Goal: Task Accomplishment & Management: Use online tool/utility

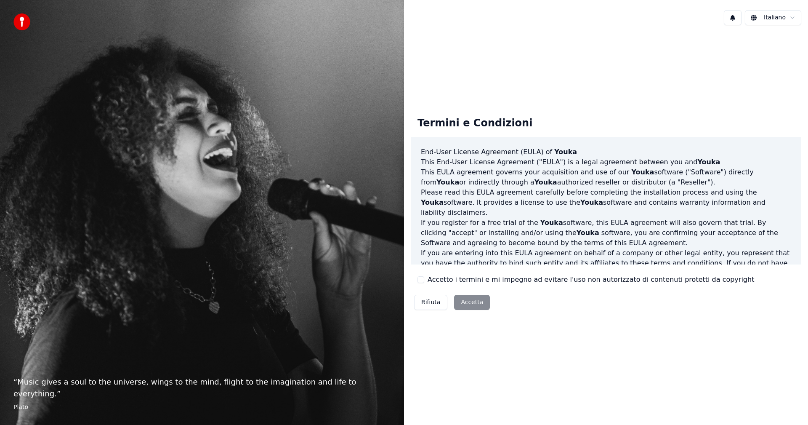
click at [466, 304] on div "Rifiuta Accetta" at bounding box center [452, 302] width 83 height 22
click at [422, 278] on button "Accetto i termini e mi impegno ad evitare l'uso non autorizzato di contenuti pr…" at bounding box center [421, 279] width 7 height 7
click at [465, 304] on button "Accetta" at bounding box center [472, 302] width 36 height 15
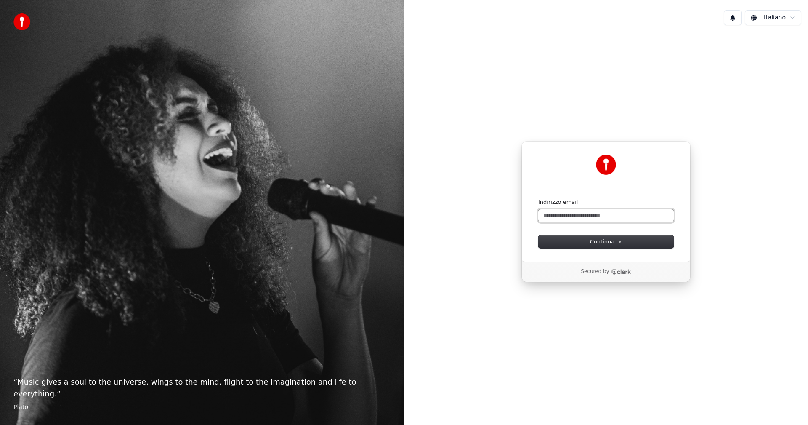
click at [584, 216] on input "Indirizzo email" at bounding box center [607, 215] width 136 height 13
click at [584, 215] on input "Indirizzo email" at bounding box center [607, 215] width 136 height 13
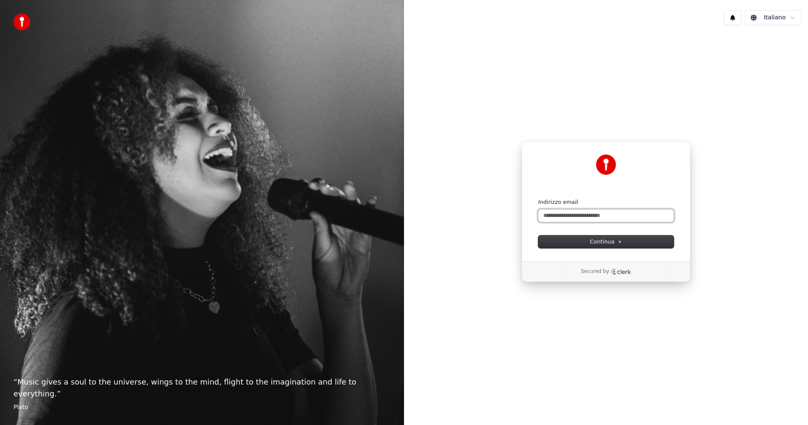
click at [584, 215] on input "Indirizzo email" at bounding box center [607, 215] width 136 height 13
click at [607, 237] on button "Continua" at bounding box center [607, 241] width 136 height 13
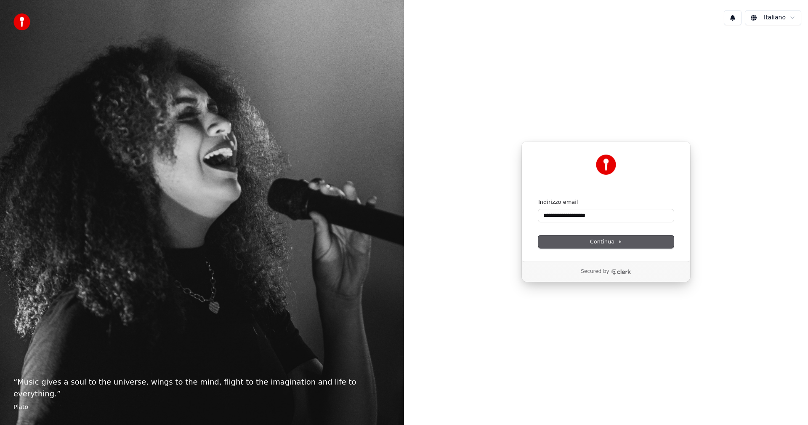
type input "**********"
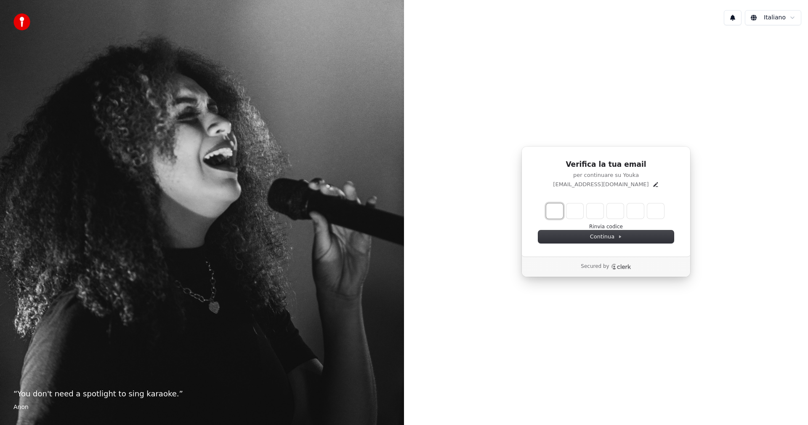
click at [554, 211] on input "Enter verification code. Digit 1" at bounding box center [555, 210] width 17 height 15
click at [611, 227] on button "Rinvia codice" at bounding box center [607, 227] width 34 height 7
type input "*"
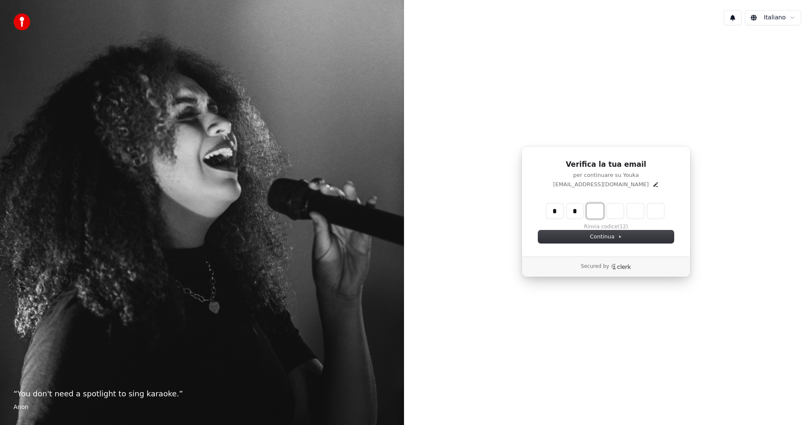
type input "**"
type input "*"
type input "***"
type input "*"
type input "****"
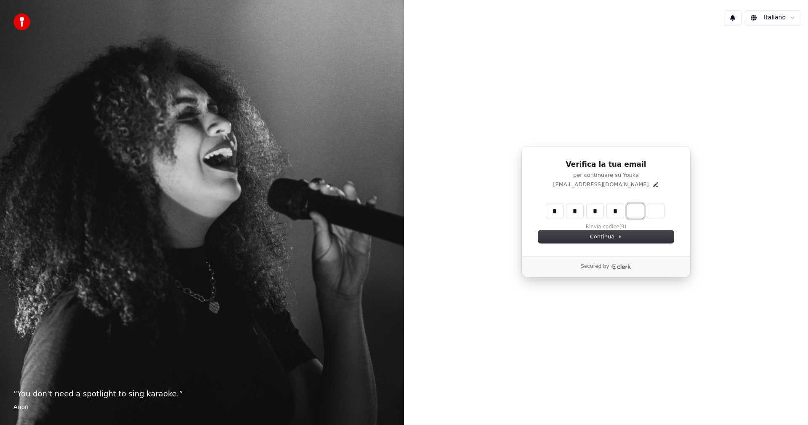
type input "*"
type input "******"
type input "*"
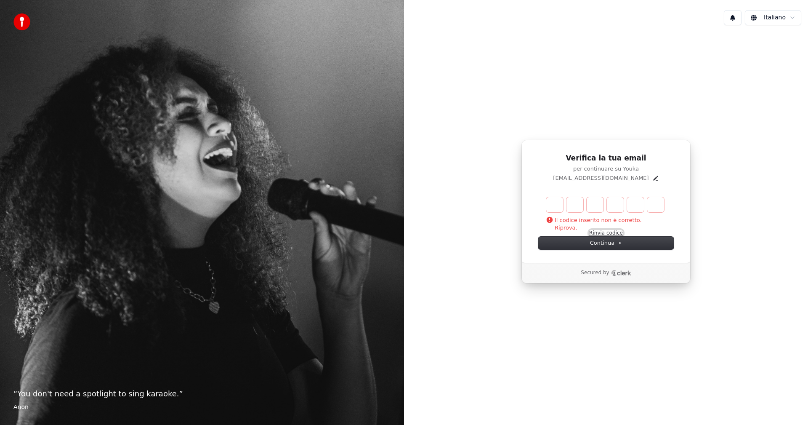
click at [600, 232] on button "Rinvia codice" at bounding box center [607, 233] width 34 height 7
click at [612, 232] on button "Rinvia codice" at bounding box center [607, 233] width 34 height 7
type input "*"
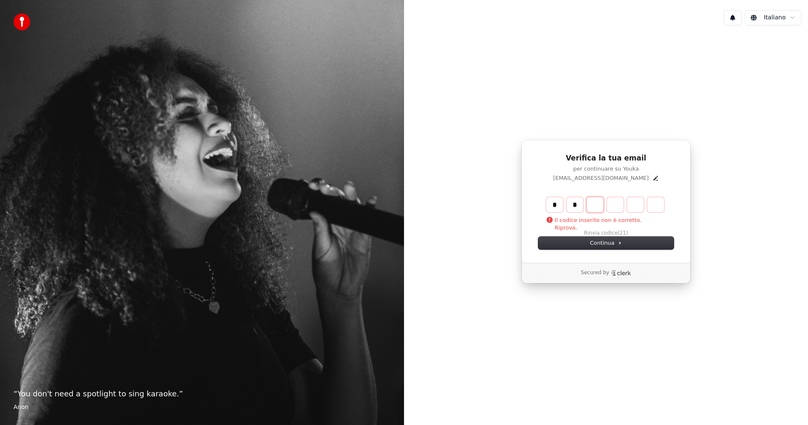
type input "**"
type input "*"
type input "***"
type input "*"
type input "****"
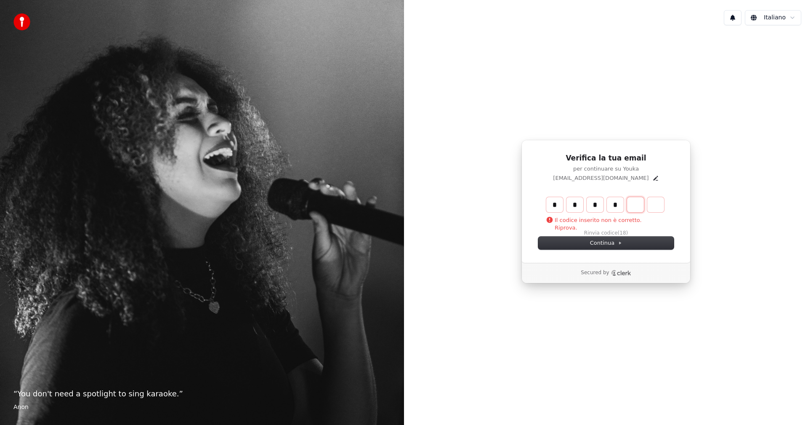
type input "*"
type input "******"
type input "*"
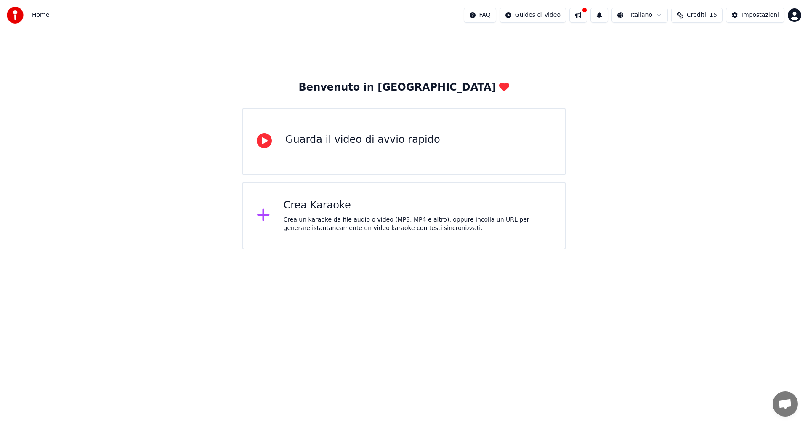
click at [360, 219] on div "Crea un karaoke da file audio o video (MP3, MP4 e altro), oppure incolla un URL…" at bounding box center [418, 224] width 268 height 17
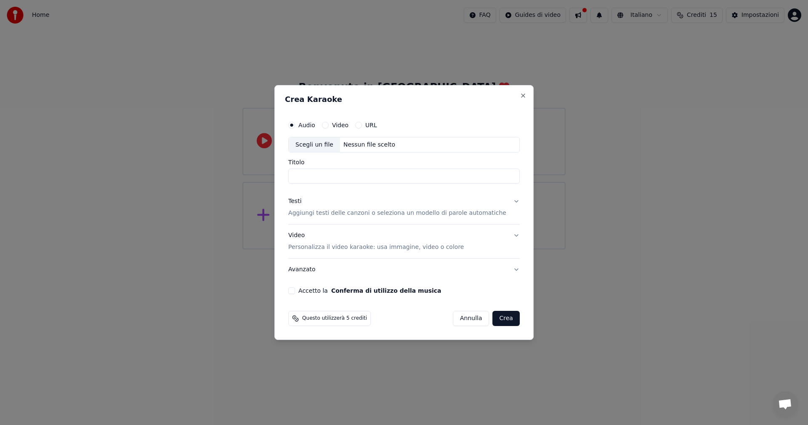
click at [320, 179] on input "Titolo" at bounding box center [404, 176] width 232 height 15
type input "*"
type input "**********"
click at [355, 248] on p "Personalizza il video karaoke: usa immagine, video o colore" at bounding box center [376, 247] width 176 height 8
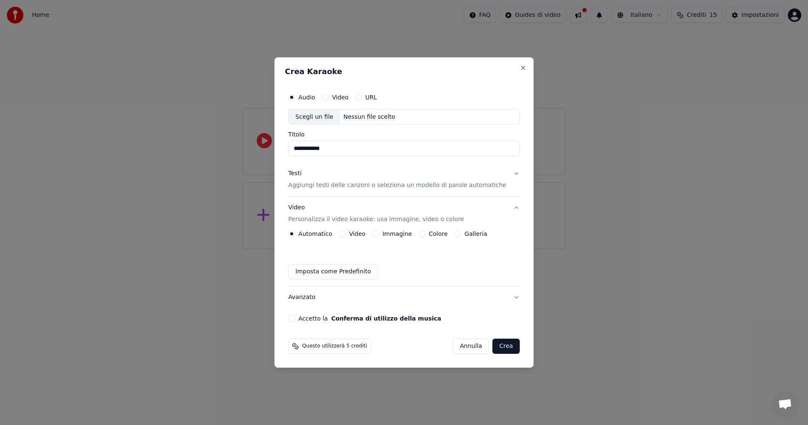
click at [326, 301] on button "Avanzato" at bounding box center [404, 297] width 232 height 22
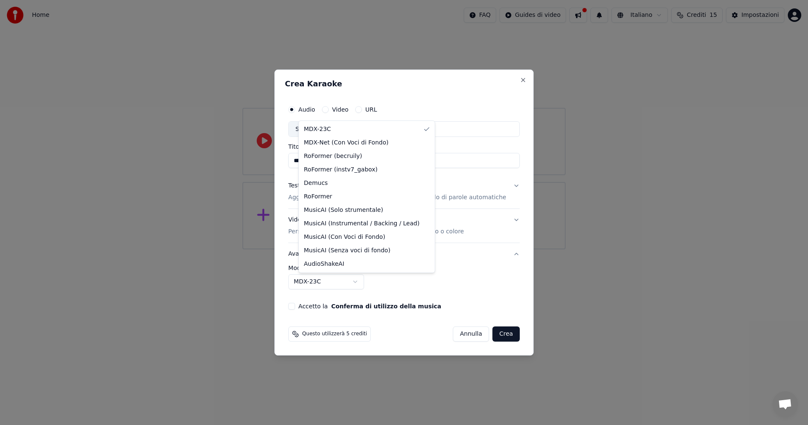
click at [323, 249] on body "**********" at bounding box center [404, 124] width 808 height 249
click at [331, 249] on body "**********" at bounding box center [404, 124] width 808 height 249
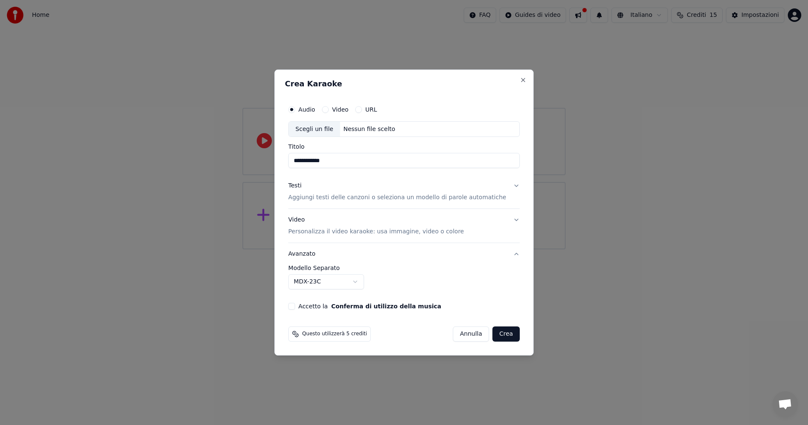
drag, startPoint x: 499, startPoint y: 338, endPoint x: 423, endPoint y: 195, distance: 161.5
click at [423, 197] on body "**********" at bounding box center [404, 124] width 808 height 249
click at [363, 199] on p "Aggiungi testi delle canzoni o seleziona un modello di parole automatiche" at bounding box center [397, 198] width 218 height 8
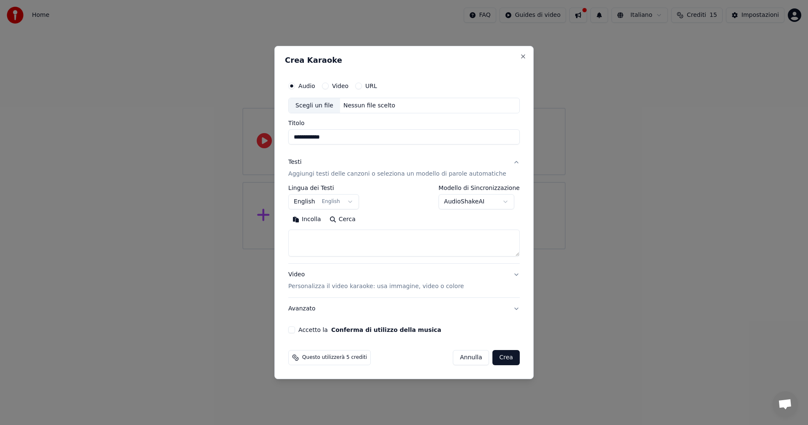
click at [323, 203] on button "English English" at bounding box center [323, 202] width 71 height 15
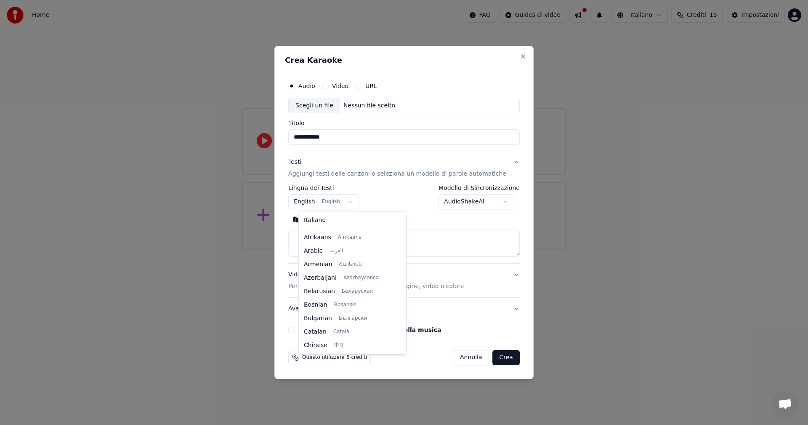
scroll to position [67, 0]
click at [352, 203] on body "**********" at bounding box center [404, 124] width 808 height 249
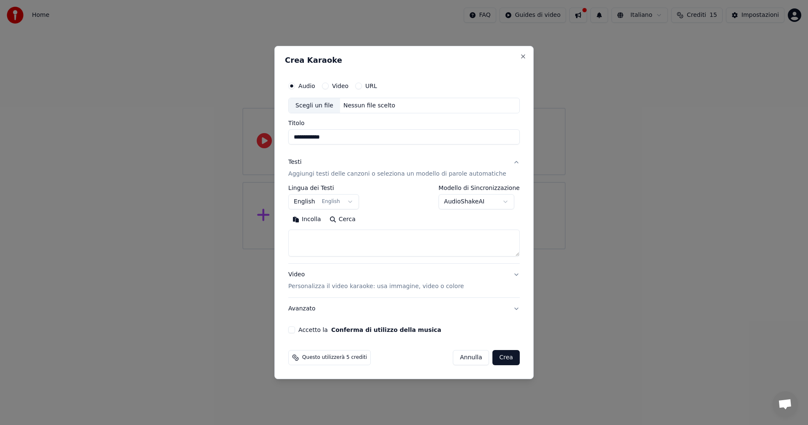
click at [352, 203] on body "**********" at bounding box center [404, 124] width 808 height 249
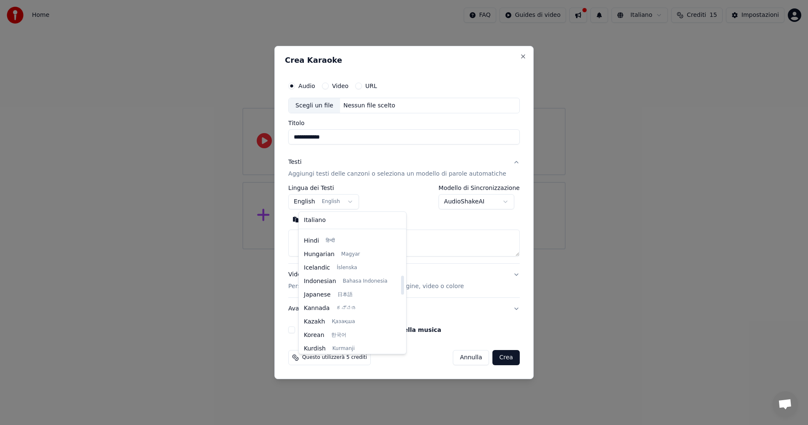
scroll to position [278, 0]
select select "**"
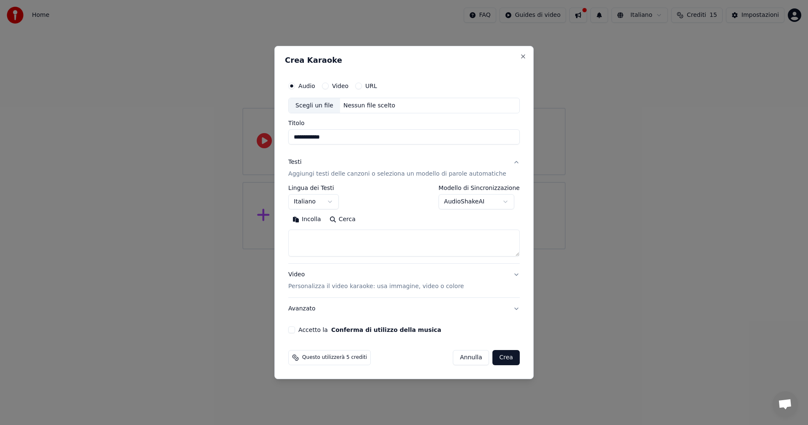
click at [322, 243] on textarea at bounding box center [404, 243] width 232 height 27
click at [329, 86] on button "Video" at bounding box center [325, 86] width 7 height 7
click at [295, 87] on button "Audio" at bounding box center [291, 86] width 7 height 7
click at [342, 243] on textarea at bounding box center [404, 243] width 232 height 27
click at [326, 238] on textarea at bounding box center [404, 243] width 232 height 27
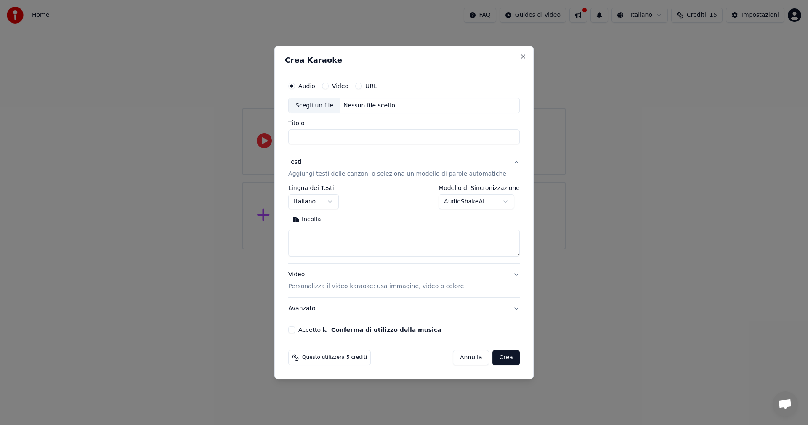
click at [347, 241] on textarea at bounding box center [404, 243] width 232 height 27
click at [317, 216] on button "Incolla" at bounding box center [306, 219] width 37 height 13
click at [354, 220] on button "Espandi" at bounding box center [351, 219] width 41 height 13
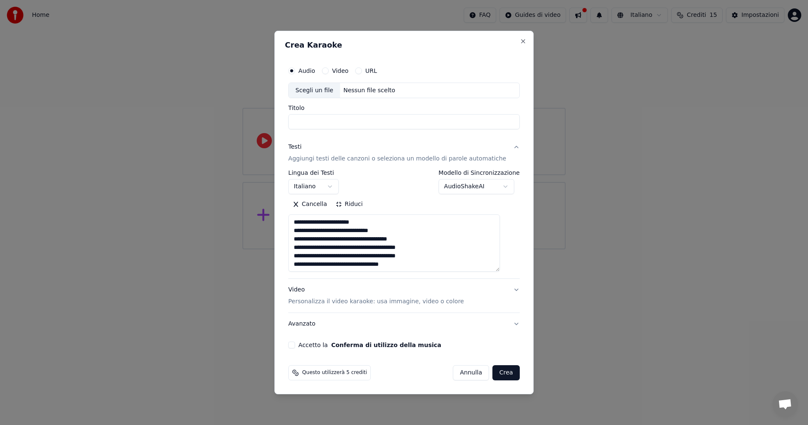
scroll to position [1, 0]
click at [419, 264] on textarea "**********" at bounding box center [394, 243] width 212 height 57
click at [337, 266] on textarea "**********" at bounding box center [394, 243] width 212 height 57
paste textarea "**********"
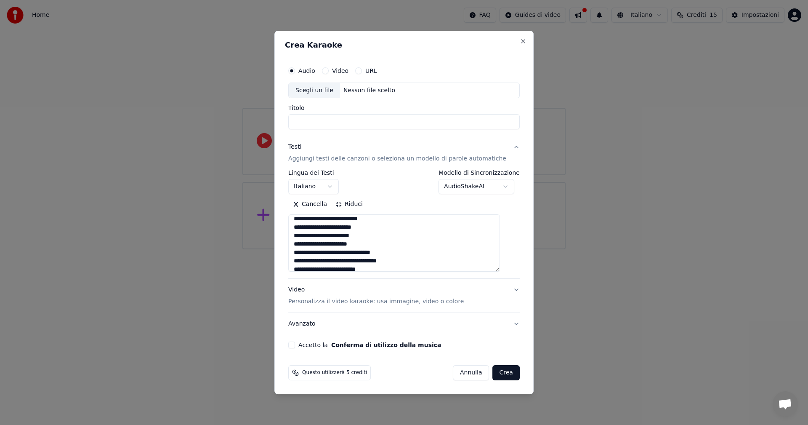
scroll to position [23, 0]
type textarea "**********"
click at [459, 189] on body "**********" at bounding box center [404, 124] width 808 height 249
click at [499, 374] on button "Crea" at bounding box center [506, 372] width 27 height 15
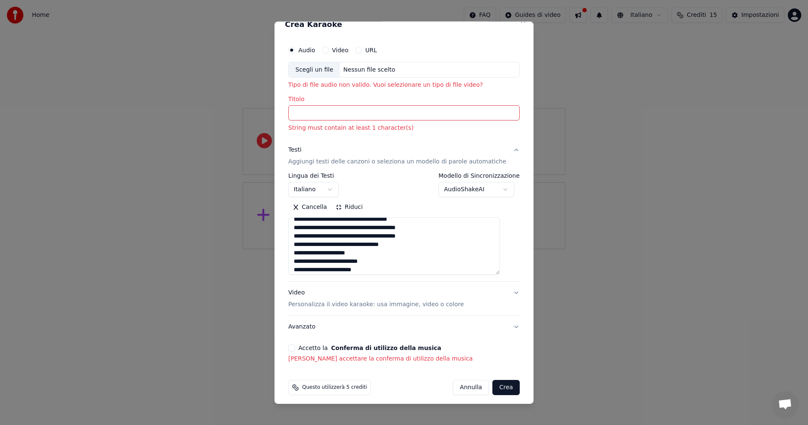
scroll to position [16, 0]
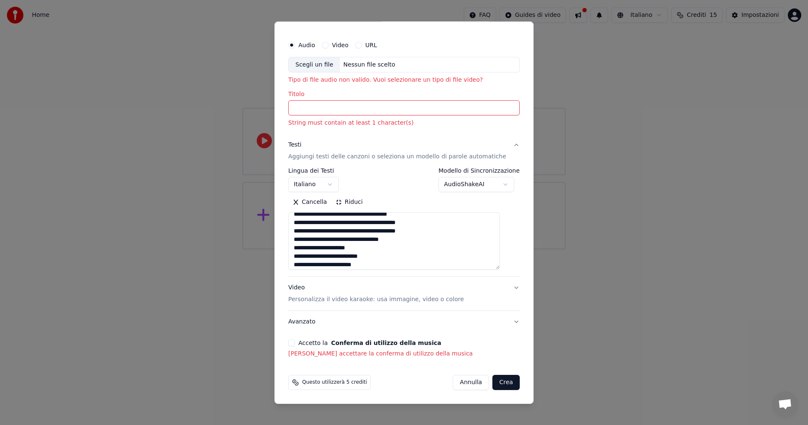
click at [295, 343] on button "Accetto la Conferma di utilizzo della musica" at bounding box center [291, 342] width 7 height 7
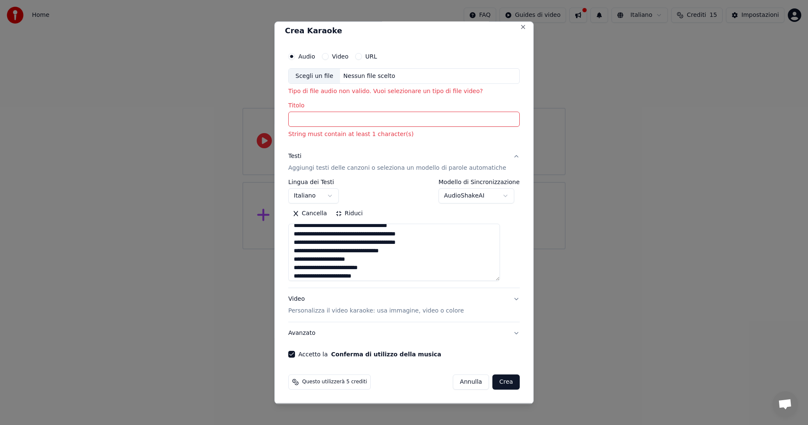
click at [363, 124] on input "Titolo" at bounding box center [404, 119] width 232 height 15
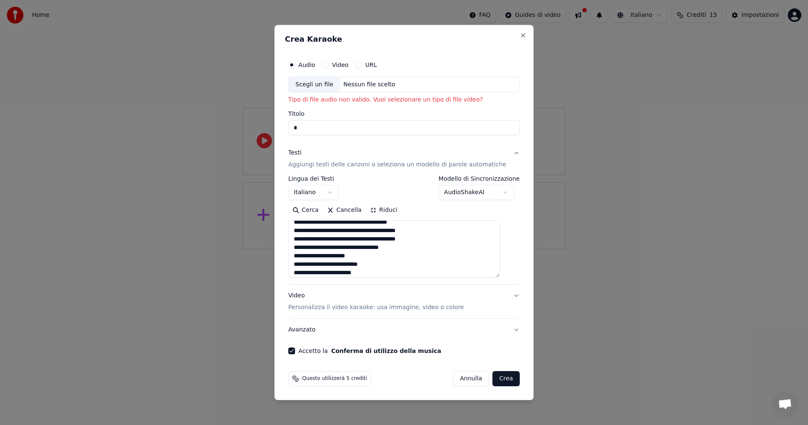
scroll to position [0, 0]
click at [384, 85] on div "Nessun file scelto" at bounding box center [369, 84] width 59 height 8
type input "**********"
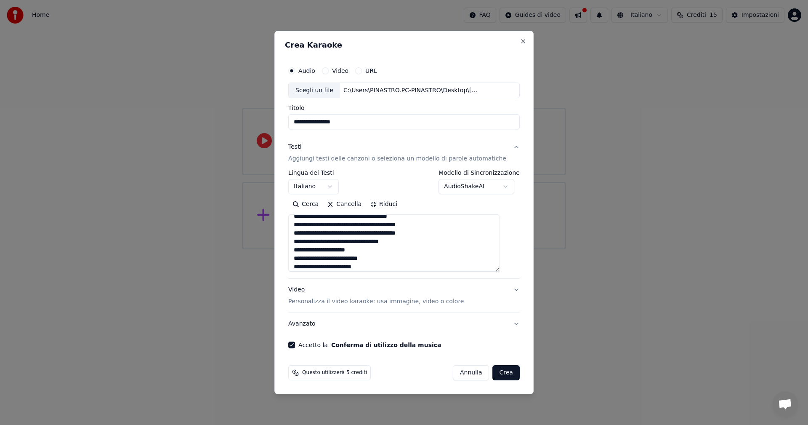
click at [501, 373] on button "Crea" at bounding box center [506, 372] width 27 height 15
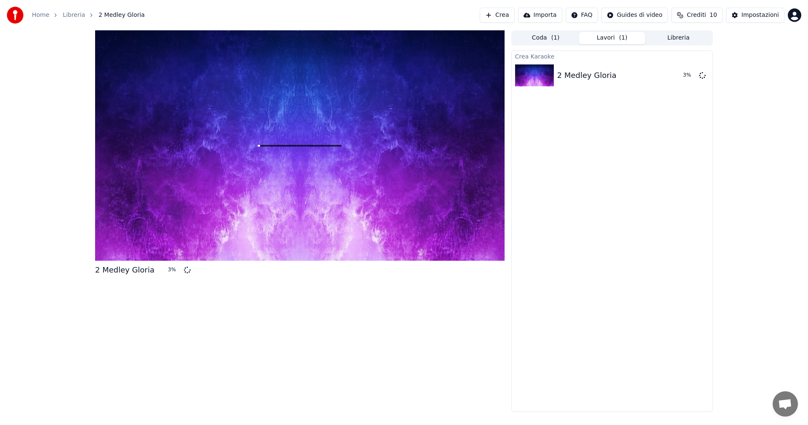
click at [707, 17] on span "Crediti" at bounding box center [696, 15] width 19 height 8
click at [664, 53] on td "15" at bounding box center [653, 55] width 46 height 15
drag, startPoint x: 695, startPoint y: 59, endPoint x: 738, endPoint y: 59, distance: 43.0
click at [696, 59] on td "15" at bounding box center [694, 55] width 37 height 15
click at [747, 59] on td "30" at bounding box center [742, 55] width 58 height 15
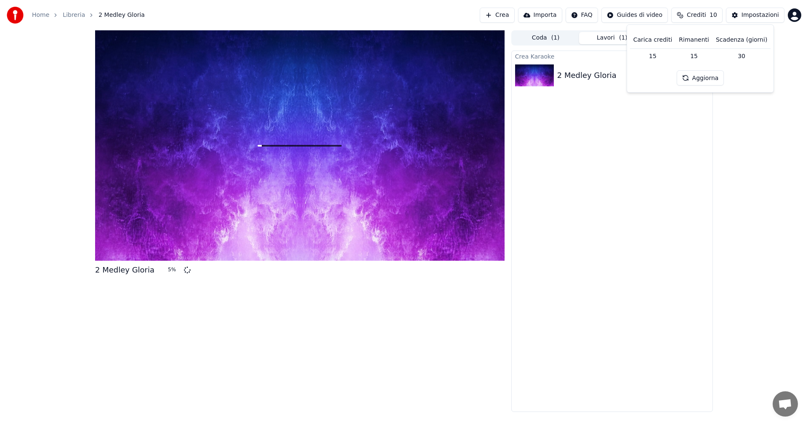
click at [699, 80] on button "Aggiorna" at bounding box center [701, 77] width 48 height 15
click at [635, 168] on div "Crea Karaoke 2 Medley Gloria 6 %" at bounding box center [613, 231] width 202 height 361
click at [678, 35] on button "Libreria" at bounding box center [679, 38] width 67 height 12
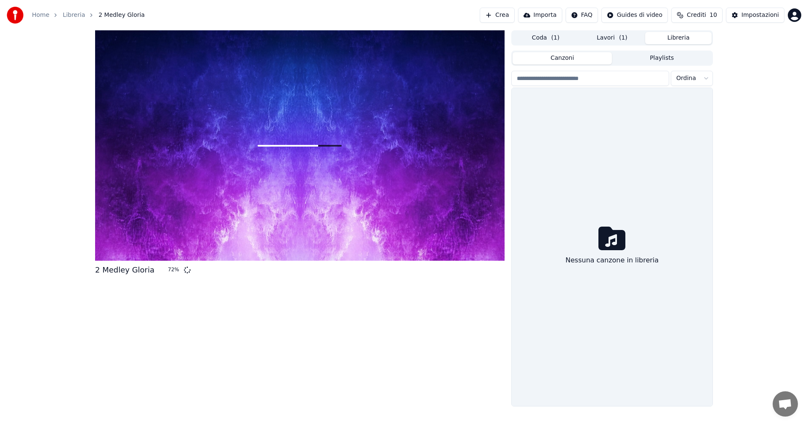
click at [678, 37] on button "Libreria" at bounding box center [679, 38] width 67 height 12
click at [540, 40] on button "Coda ( 1 )" at bounding box center [546, 38] width 67 height 12
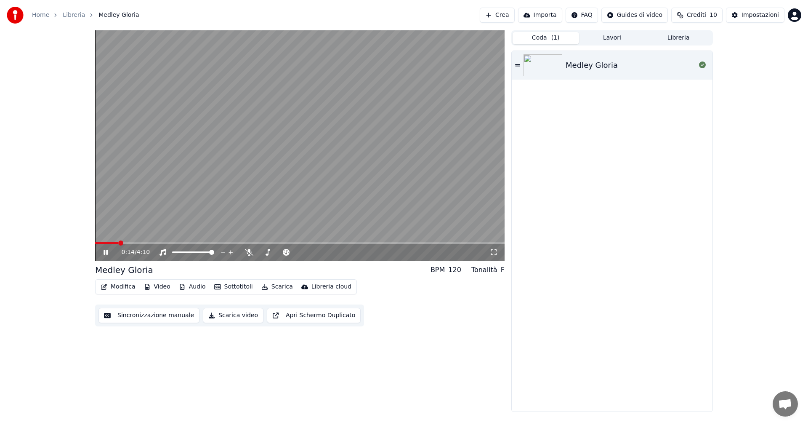
click at [163, 317] on button "Sincronizzazione manuale" at bounding box center [149, 315] width 101 height 15
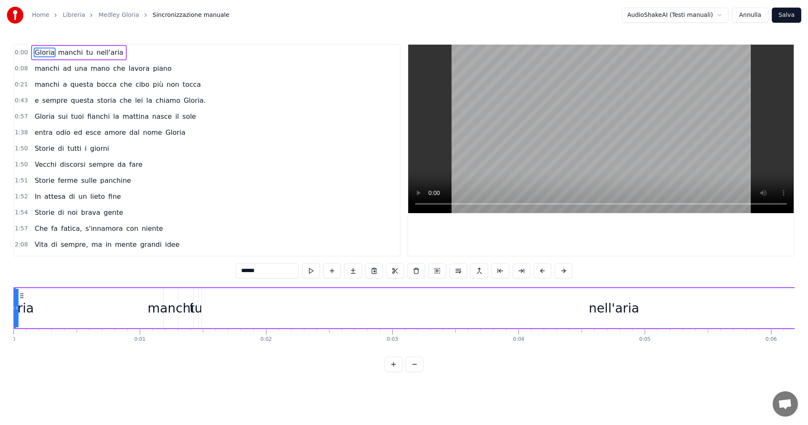
drag, startPoint x: 158, startPoint y: 312, endPoint x: 0, endPoint y: 307, distance: 158.0
click at [0, 307] on div "Home Libreria Medley [PERSON_NAME] manuale AudioShakeAI (Testi manuali) [PERSON…" at bounding box center [404, 186] width 808 height 372
click at [39, 52] on span "Gloria" at bounding box center [44, 53] width 21 height 10
drag, startPoint x: 18, startPoint y: 308, endPoint x: 49, endPoint y: 314, distance: 31.6
click at [49, 314] on div "[PERSON_NAME] tu nell'aria" at bounding box center [520, 308] width 1015 height 42
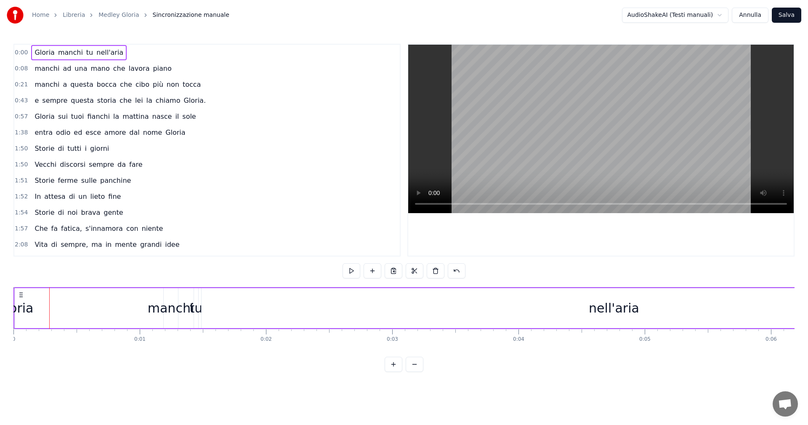
drag, startPoint x: 24, startPoint y: 309, endPoint x: 56, endPoint y: 313, distance: 32.3
click at [56, 313] on div "[PERSON_NAME] tu nell'aria" at bounding box center [520, 308] width 1015 height 42
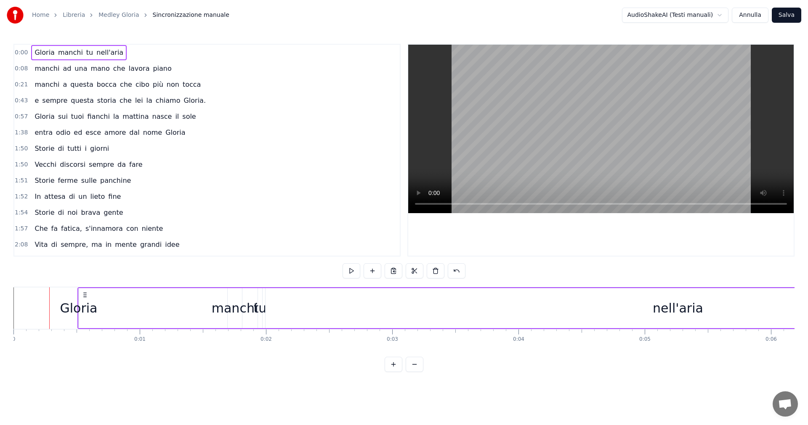
drag, startPoint x: 21, startPoint y: 293, endPoint x: 85, endPoint y: 300, distance: 64.4
click at [85, 300] on div "[PERSON_NAME] tu nell'aria" at bounding box center [584, 308] width 1015 height 42
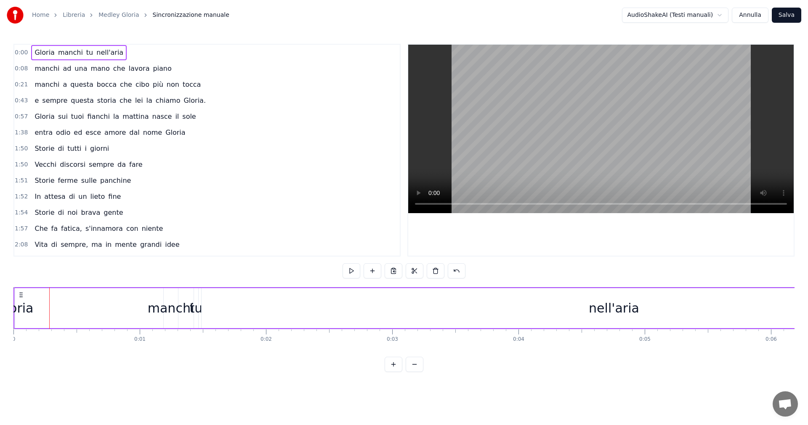
click at [129, 307] on div "[PERSON_NAME] tu nell'aria" at bounding box center [520, 308] width 1015 height 42
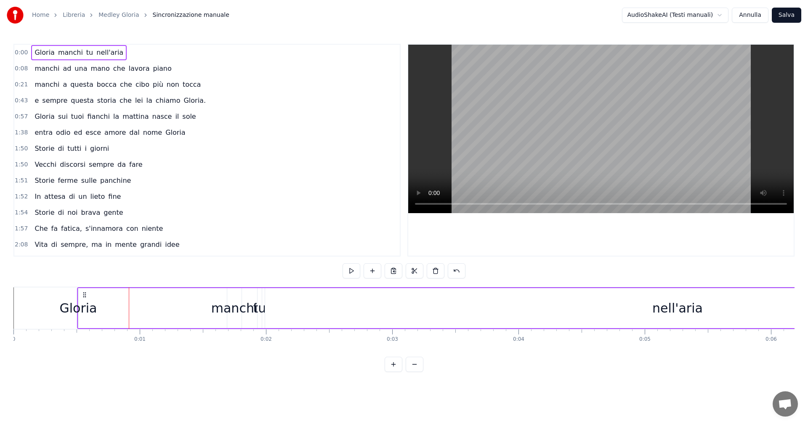
drag, startPoint x: 20, startPoint y: 291, endPoint x: 84, endPoint y: 301, distance: 64.3
click at [84, 301] on div "[PERSON_NAME] tu nell'aria" at bounding box center [584, 308] width 1015 height 42
click at [137, 311] on div "[PERSON_NAME] tu nell'aria" at bounding box center [584, 308] width 1015 height 42
click at [128, 311] on div "[PERSON_NAME] tu nell'aria" at bounding box center [584, 308] width 1015 height 42
click at [129, 311] on div "[PERSON_NAME] tu nell'aria" at bounding box center [584, 308] width 1015 height 42
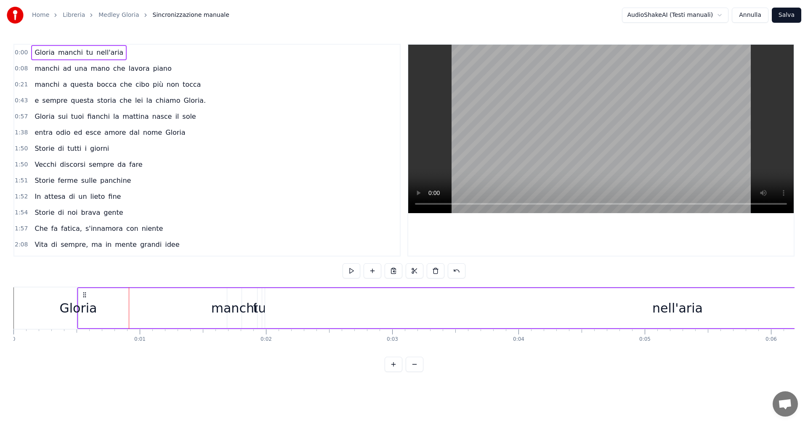
drag, startPoint x: 265, startPoint y: 320, endPoint x: 288, endPoint y: 325, distance: 23.2
click at [280, 324] on div "[PERSON_NAME] tu nell'aria" at bounding box center [584, 308] width 1015 height 42
click at [582, 325] on div "nell'aria" at bounding box center [677, 308] width 825 height 40
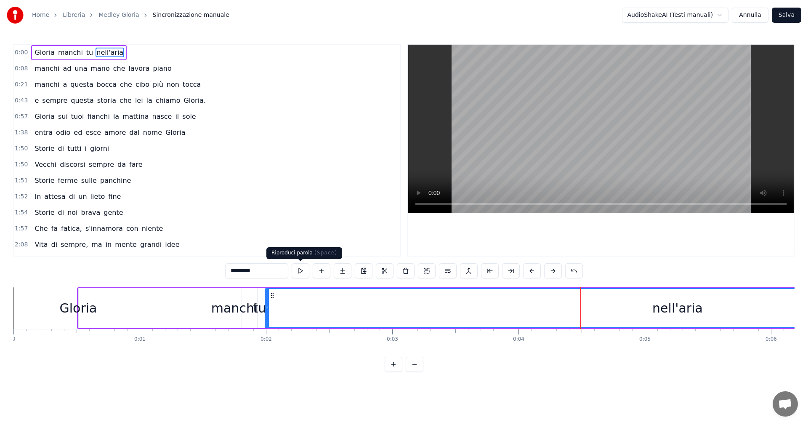
click at [298, 269] on button at bounding box center [301, 270] width 18 height 15
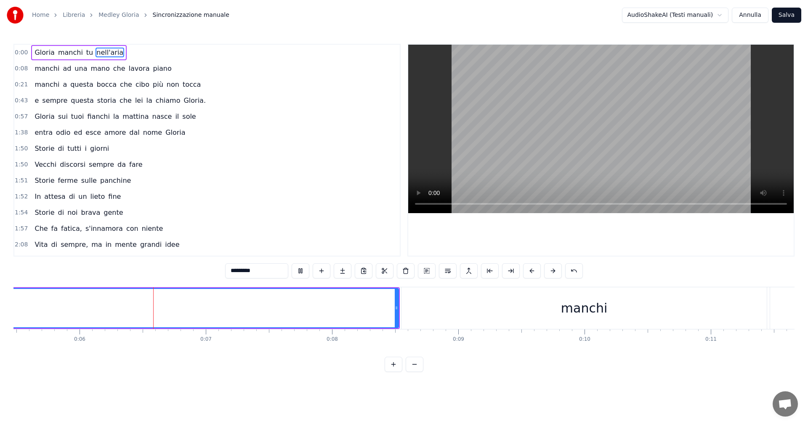
scroll to position [0, 715]
click at [374, 309] on icon at bounding box center [373, 307] width 3 height 7
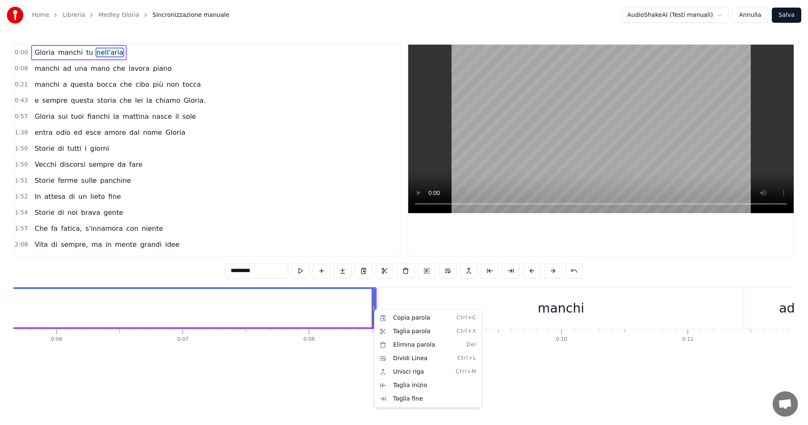
click at [406, 274] on html "Home Libreria Medley [PERSON_NAME] manuale AudioShakeAI (Testi manuali) [PERSON…" at bounding box center [404, 192] width 808 height 385
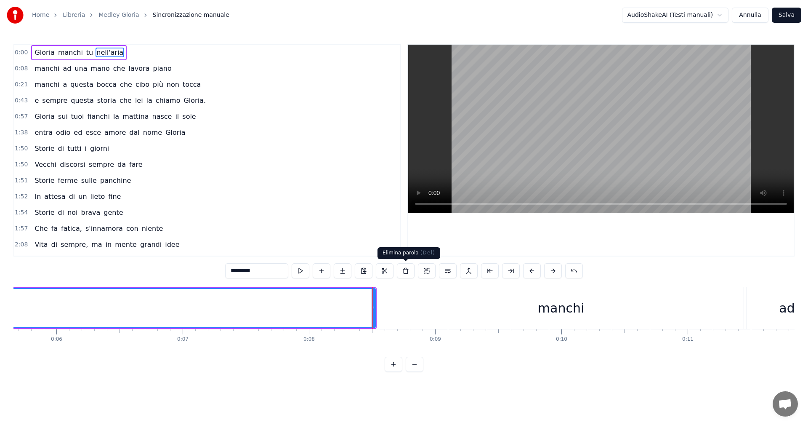
click at [406, 270] on button at bounding box center [406, 270] width 18 height 15
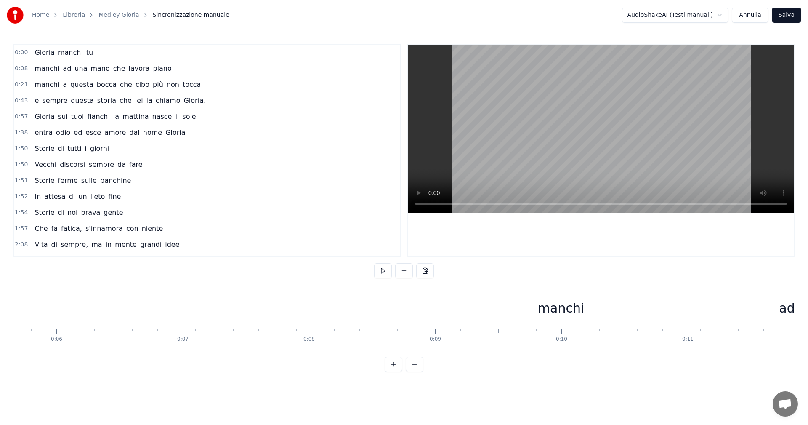
drag, startPoint x: 222, startPoint y: 318, endPoint x: 0, endPoint y: 291, distance: 224.0
click at [0, 291] on div "Home Libreria Medley [PERSON_NAME] manuale AudioShakeAI (Testi manuali) [PERSON…" at bounding box center [404, 186] width 808 height 372
click at [35, 55] on span "Gloria" at bounding box center [44, 53] width 21 height 10
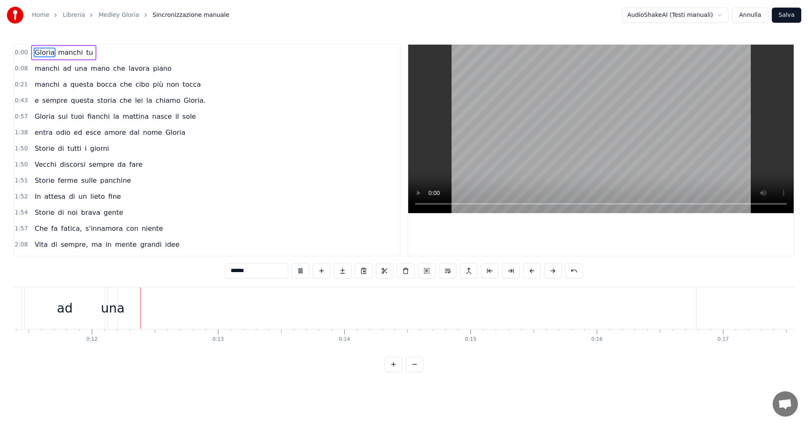
scroll to position [0, 1444]
click at [39, 51] on span "Gloria" at bounding box center [44, 53] width 21 height 10
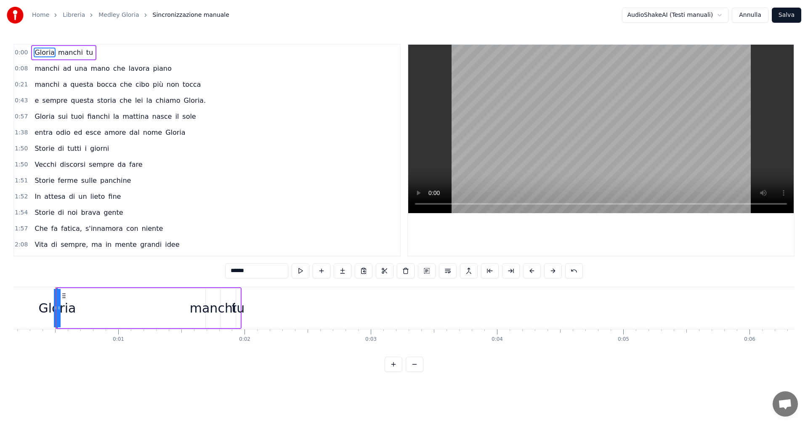
scroll to position [0, 21]
click at [63, 53] on span "manchi" at bounding box center [70, 53] width 27 height 10
click at [85, 53] on span "tu" at bounding box center [89, 53] width 8 height 10
click at [44, 70] on span "manchi" at bounding box center [47, 69] width 27 height 10
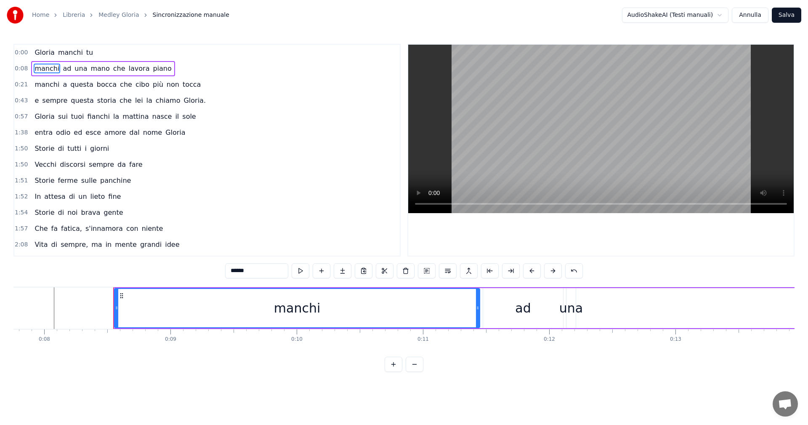
click at [65, 71] on span "ad" at bounding box center [67, 69] width 10 height 10
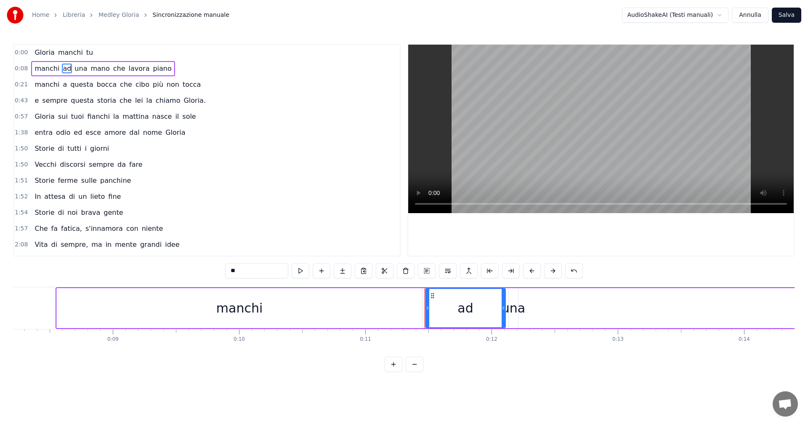
click at [94, 71] on span "mano" at bounding box center [100, 69] width 21 height 10
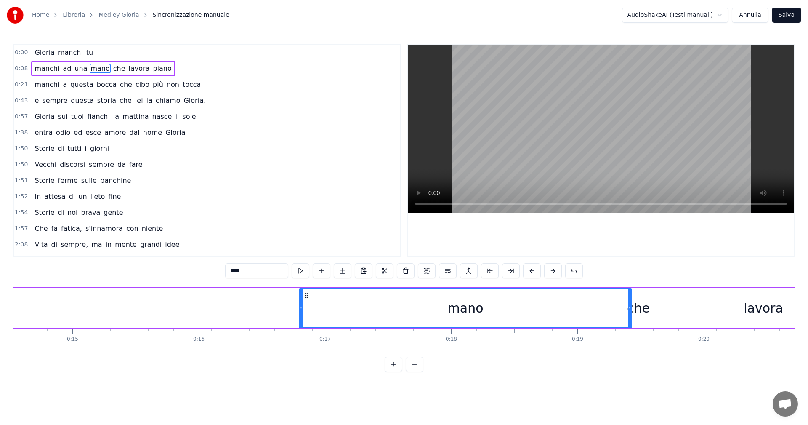
click at [112, 70] on span "che" at bounding box center [119, 69] width 14 height 10
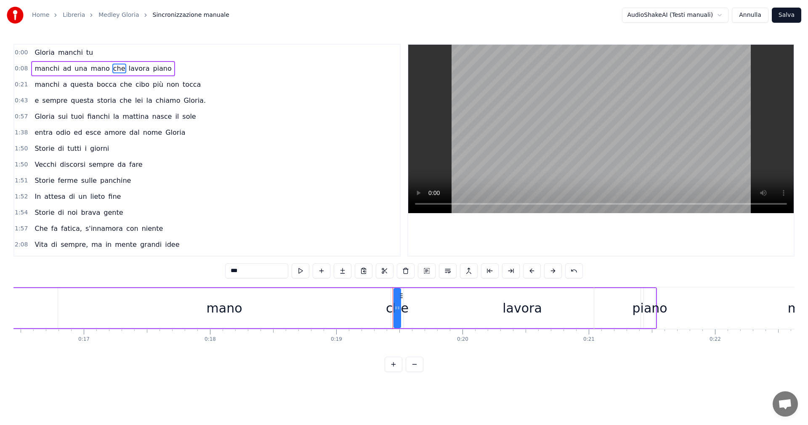
scroll to position [0, 2079]
drag, startPoint x: 126, startPoint y: 69, endPoint x: 135, endPoint y: 69, distance: 8.4
click at [128, 69] on span "lavora" at bounding box center [139, 69] width 23 height 10
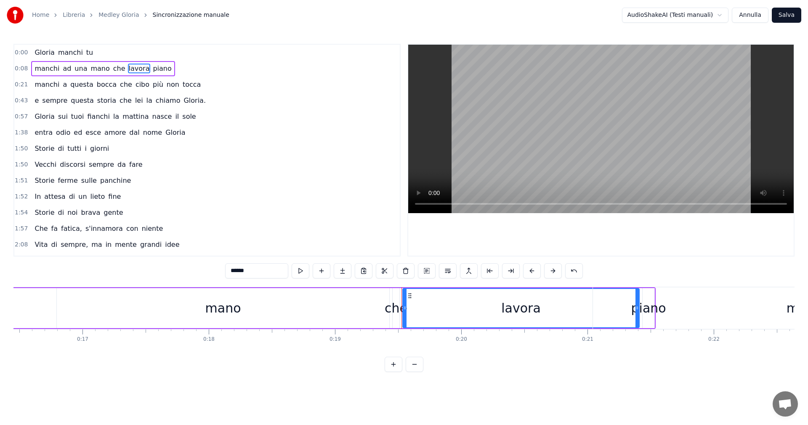
click at [152, 70] on span "piano" at bounding box center [162, 69] width 20 height 10
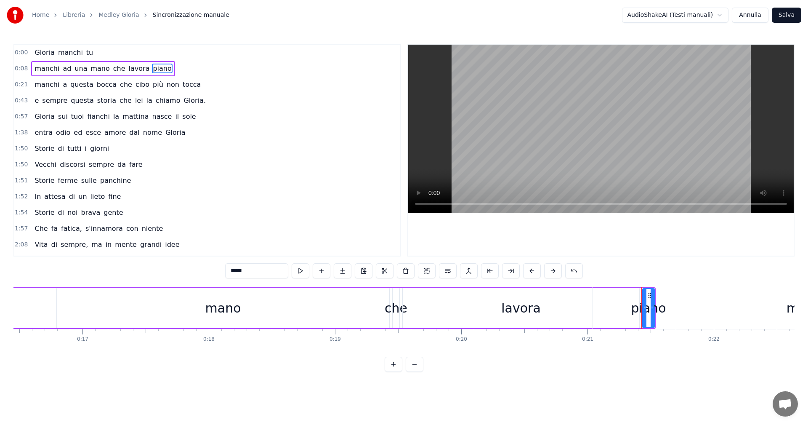
click at [664, 14] on html "Home Libreria Medley [PERSON_NAME] manuale AudioShakeAI (Testi manuali) [PERSON…" at bounding box center [404, 192] width 808 height 385
click at [19, 55] on html "Home Libreria Medley [PERSON_NAME] manuale AudioShakeAI (Testi manuali) [PERSON…" at bounding box center [404, 192] width 808 height 385
click at [49, 54] on span "Gloria" at bounding box center [44, 53] width 21 height 10
type input "******"
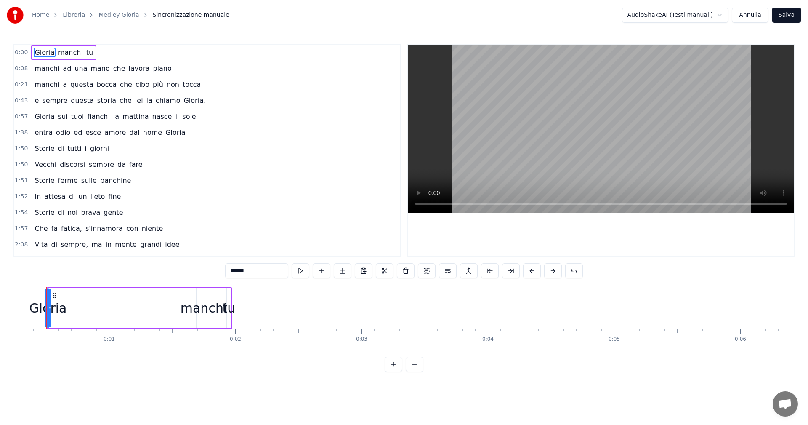
scroll to position [0, 21]
drag, startPoint x: 85, startPoint y: 299, endPoint x: 216, endPoint y: 311, distance: 130.7
click at [216, 311] on div "[PERSON_NAME] tu" at bounding box center [149, 308] width 186 height 42
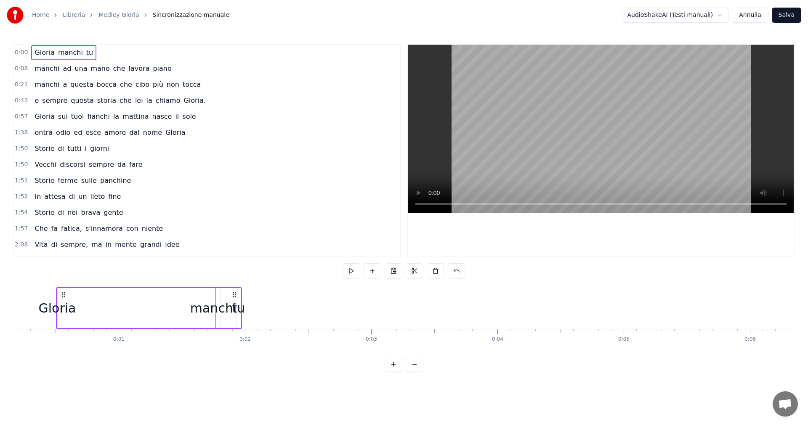
click at [127, 300] on div "[PERSON_NAME] tu" at bounding box center [149, 308] width 186 height 42
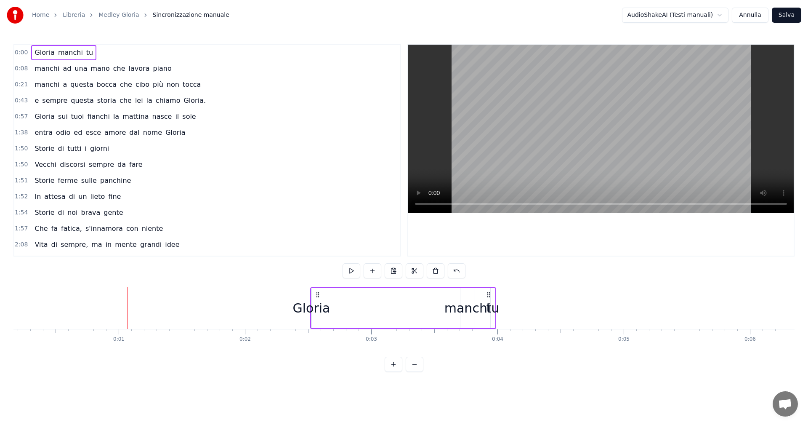
drag, startPoint x: 62, startPoint y: 293, endPoint x: 317, endPoint y: 310, distance: 254.9
click at [317, 310] on div "[PERSON_NAME] tu" at bounding box center [403, 308] width 186 height 42
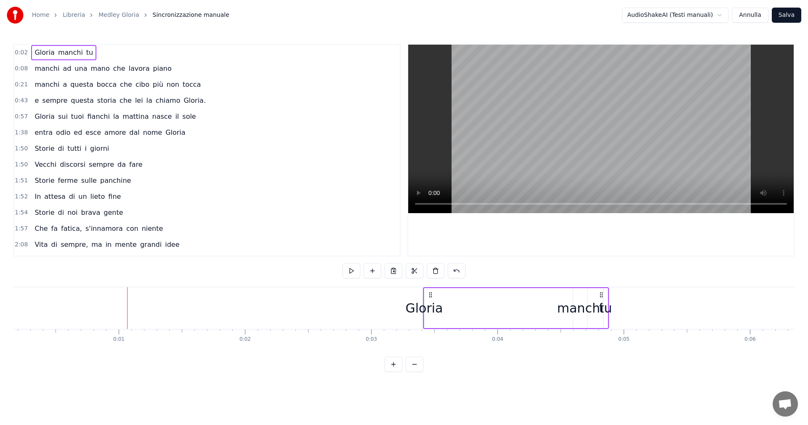
drag, startPoint x: 319, startPoint y: 295, endPoint x: 411, endPoint y: 296, distance: 91.8
click at [430, 298] on div "[PERSON_NAME] tu" at bounding box center [516, 308] width 186 height 42
drag, startPoint x: 423, startPoint y: 318, endPoint x: 363, endPoint y: 319, distance: 59.4
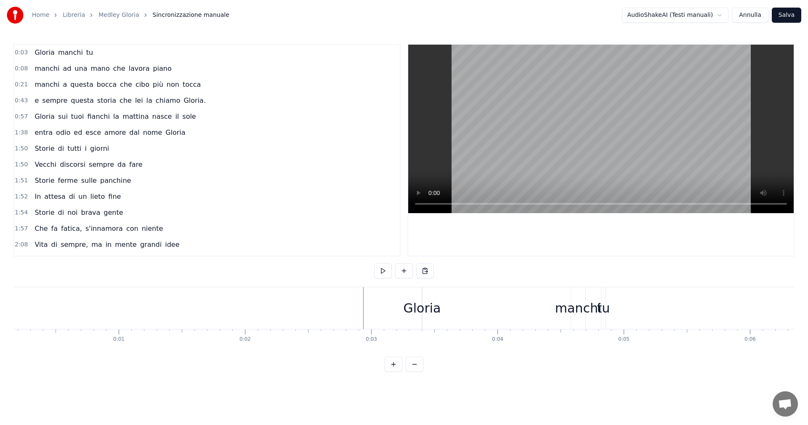
click at [414, 312] on div "Gloria" at bounding box center [422, 308] width 37 height 19
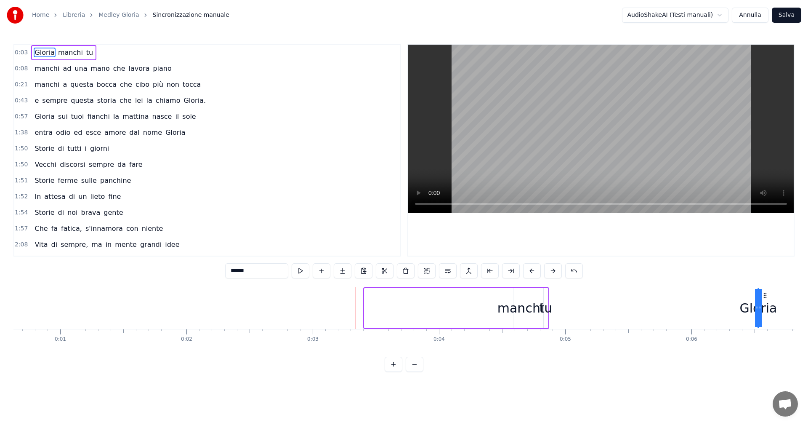
scroll to position [0, 131]
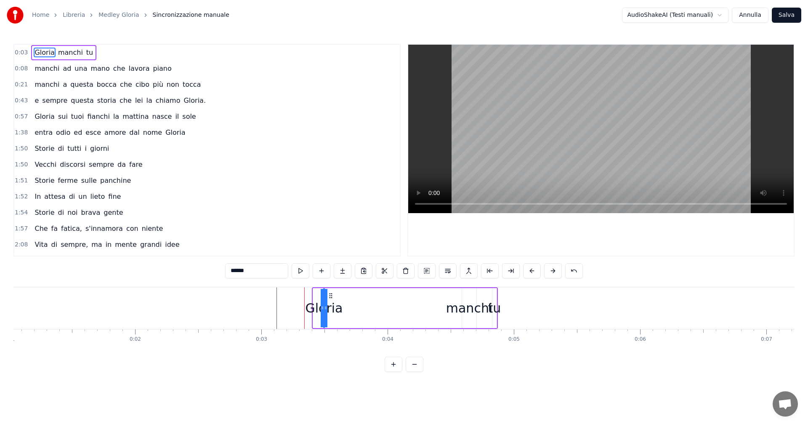
drag, startPoint x: 430, startPoint y: 296, endPoint x: 340, endPoint y: 307, distance: 90.4
click at [324, 308] on div "Gloria" at bounding box center [324, 308] width 0 height 38
click at [393, 300] on div "[PERSON_NAME] tu" at bounding box center [410, 308] width 175 height 42
drag, startPoint x: 422, startPoint y: 294, endPoint x: 498, endPoint y: 294, distance: 76.2
click at [498, 294] on div "[PERSON_NAME] tu" at bounding box center [410, 308] width 175 height 42
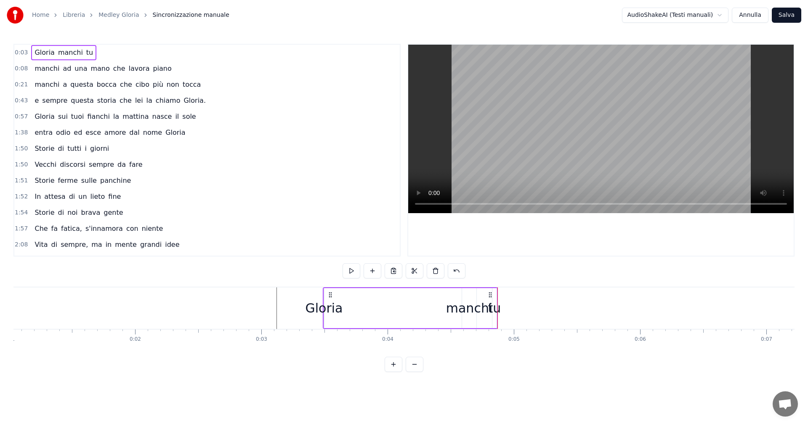
drag, startPoint x: 428, startPoint y: 290, endPoint x: 493, endPoint y: 295, distance: 64.6
click at [454, 291] on div "[PERSON_NAME] tu" at bounding box center [410, 308] width 175 height 42
drag, startPoint x: 413, startPoint y: 314, endPoint x: 420, endPoint y: 314, distance: 6.7
click at [416, 314] on div "[PERSON_NAME] tu" at bounding box center [410, 308] width 175 height 42
click at [43, 52] on span "Gloria" at bounding box center [44, 53] width 21 height 10
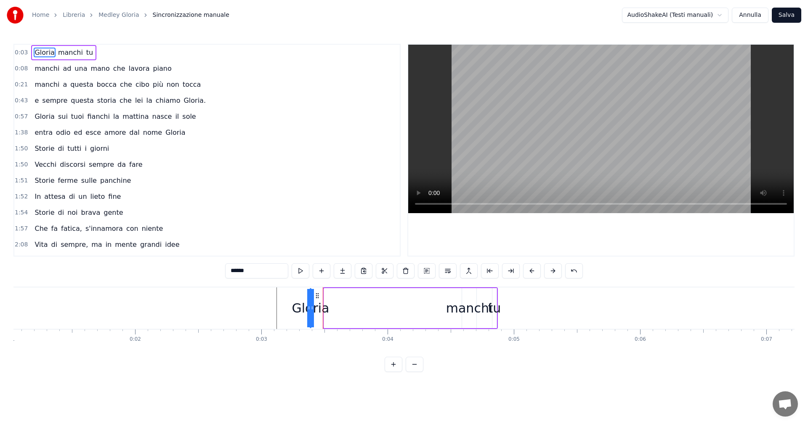
drag, startPoint x: 330, startPoint y: 295, endPoint x: 329, endPoint y: 301, distance: 5.6
click at [311, 301] on div "Gloria" at bounding box center [311, 308] width 0 height 38
drag, startPoint x: 394, startPoint y: 303, endPoint x: 441, endPoint y: 304, distance: 47.2
click at [395, 303] on div "[PERSON_NAME] tu" at bounding box center [410, 308] width 176 height 42
click at [462, 304] on div "manchi" at bounding box center [469, 308] width 46 height 19
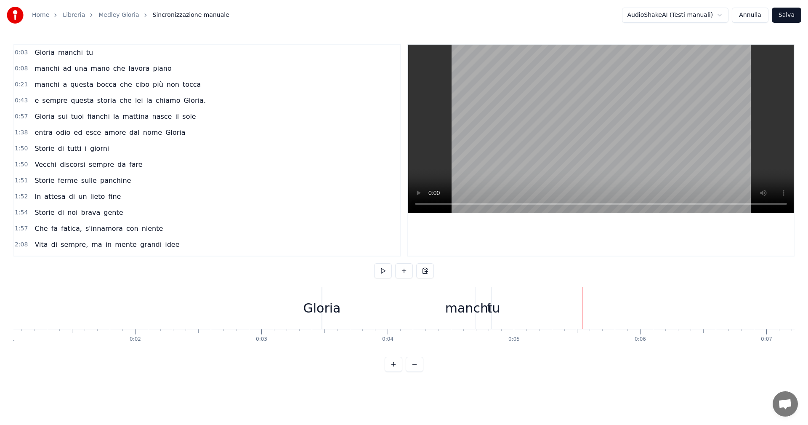
click at [19, 51] on span "0:03" at bounding box center [21, 52] width 13 height 8
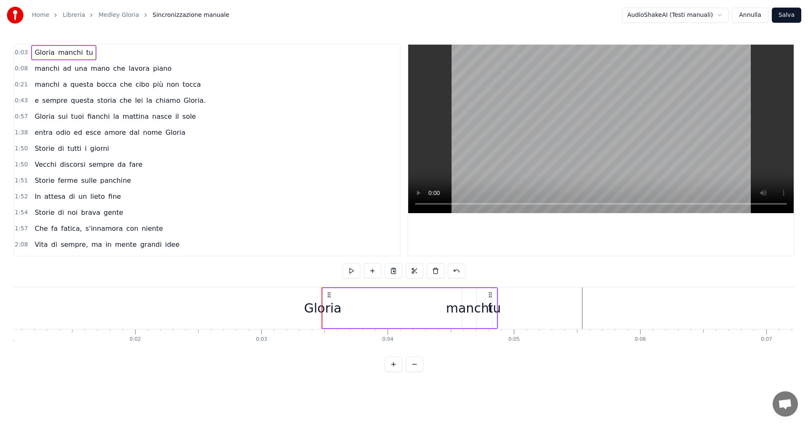
click at [395, 272] on button at bounding box center [394, 270] width 18 height 15
click at [455, 273] on button at bounding box center [457, 270] width 18 height 15
click at [340, 270] on button at bounding box center [341, 270] width 18 height 15
click at [324, 299] on div "Gloria" at bounding box center [324, 308] width 37 height 19
drag, startPoint x: 323, startPoint y: 299, endPoint x: 94, endPoint y: 274, distance: 230.4
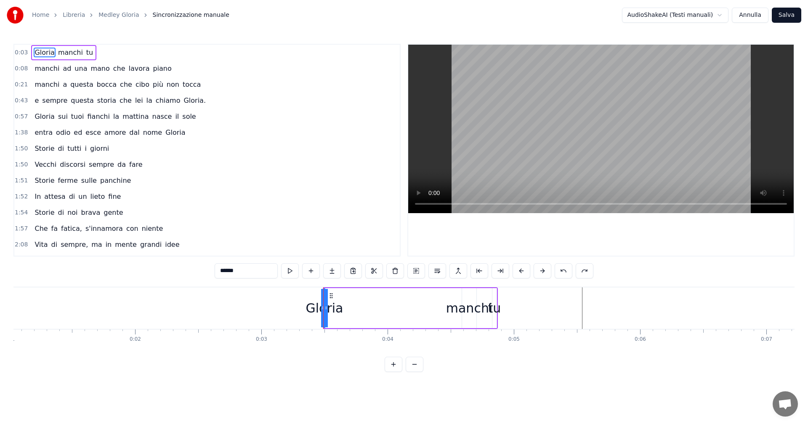
click at [94, 274] on div "0:03 [PERSON_NAME] tu 0:08 manchi ad una mano che lavora piano 0:21 manchi a qu…" at bounding box center [404, 208] width 782 height 328
drag, startPoint x: 323, startPoint y: 294, endPoint x: 563, endPoint y: 318, distance: 241.2
click at [190, 281] on div "0:03 [PERSON_NAME] tu 0:08 manchi ad una mano che lavora piano 0:21 manchi a qu…" at bounding box center [404, 208] width 782 height 328
click at [496, 294] on div "tu" at bounding box center [495, 308] width 4 height 40
type input "**"
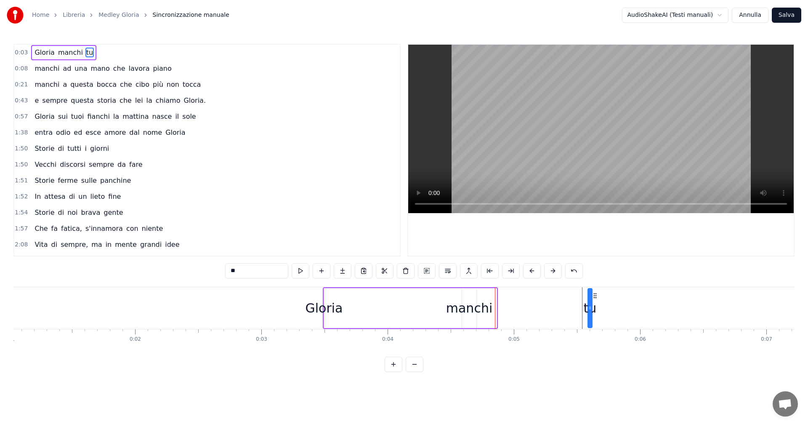
drag, startPoint x: 496, startPoint y: 294, endPoint x: 642, endPoint y: 305, distance: 146.5
click at [592, 305] on div "tu" at bounding box center [590, 308] width 3 height 38
click at [764, 18] on button "Annulla" at bounding box center [750, 15] width 37 height 15
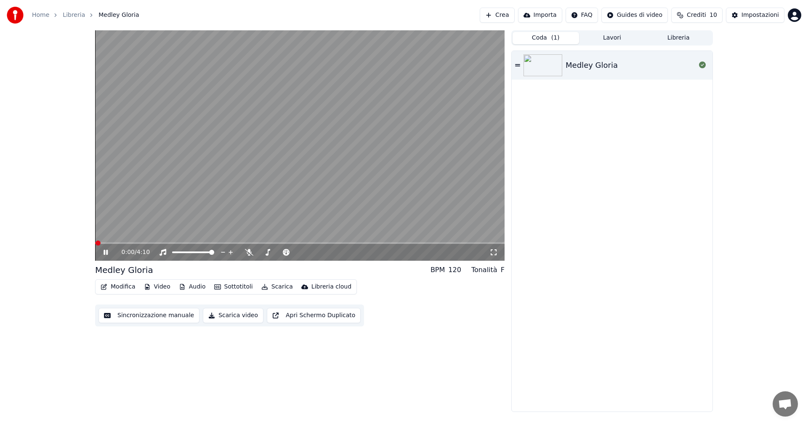
click at [228, 204] on video at bounding box center [300, 145] width 410 height 230
click at [601, 65] on div "Medley Gloria" at bounding box center [592, 65] width 52 height 12
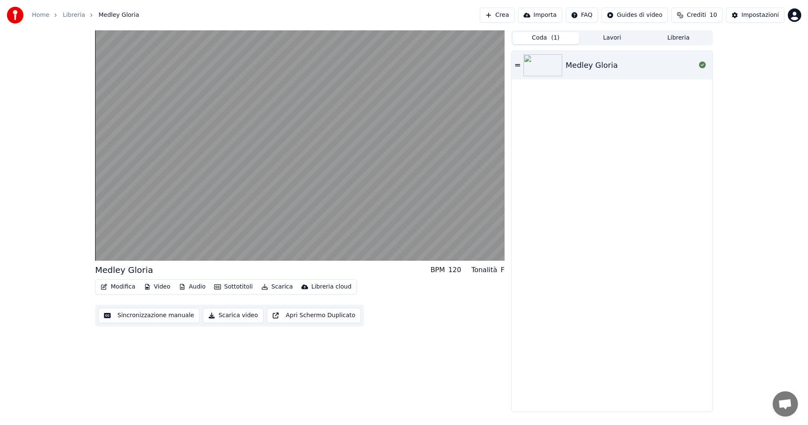
click at [142, 318] on button "Sincronizzazione manuale" at bounding box center [149, 315] width 101 height 15
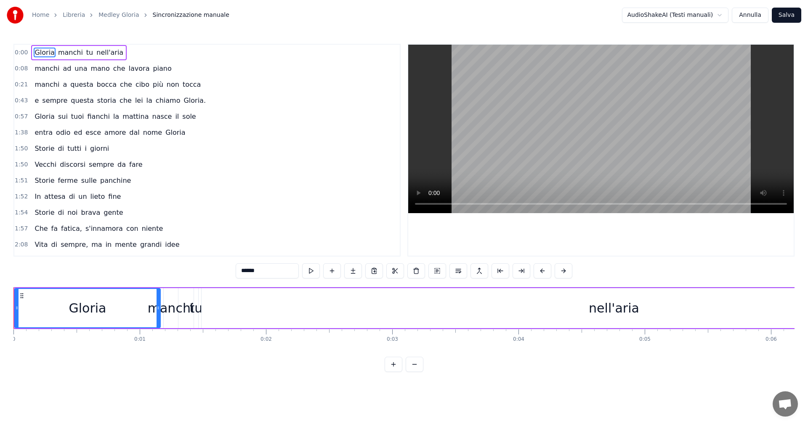
click at [286, 212] on div "1:54 Storie di noi brava gente" at bounding box center [207, 213] width 386 height 16
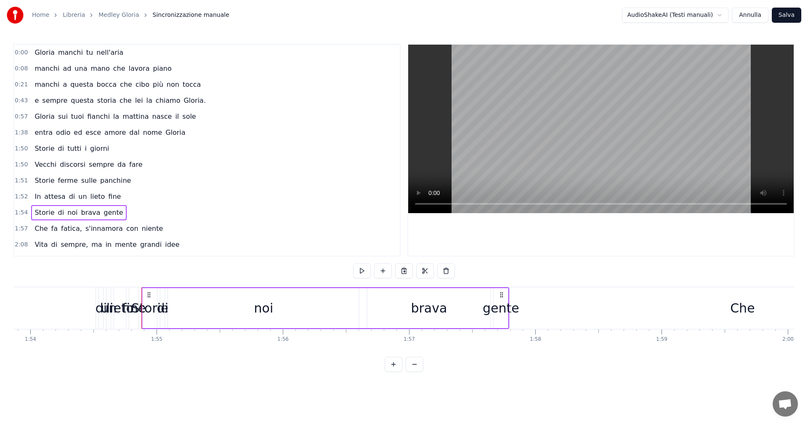
scroll to position [0, 14470]
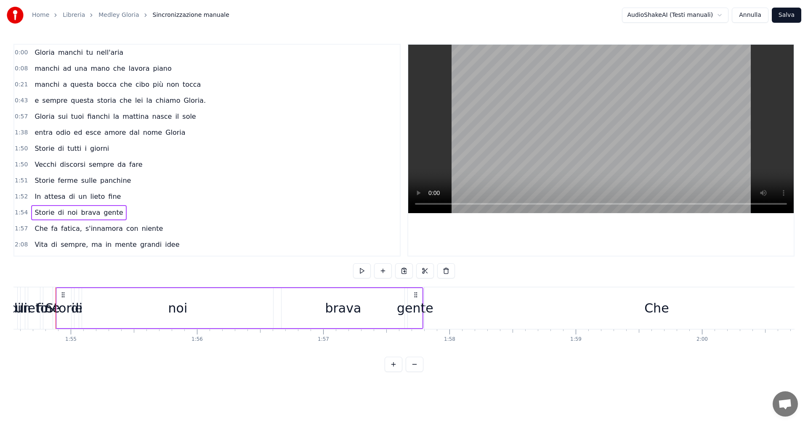
click at [42, 53] on span "Gloria" at bounding box center [44, 53] width 21 height 10
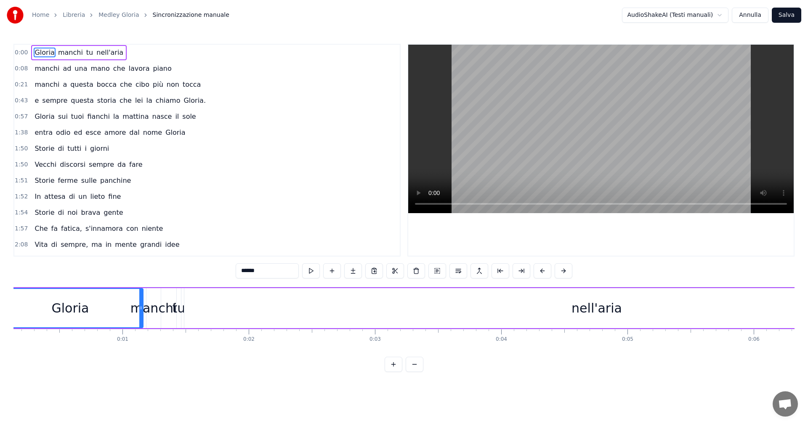
scroll to position [0, 0]
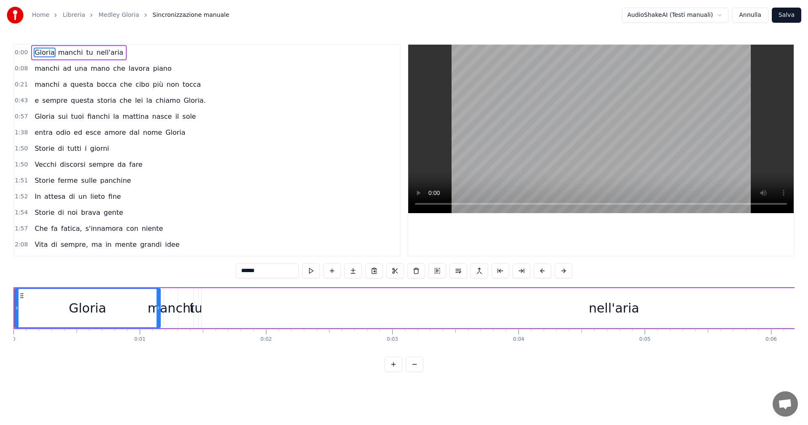
click at [154, 310] on div "Gloria" at bounding box center [87, 308] width 145 height 38
click at [115, 307] on div "Gloria" at bounding box center [87, 308] width 145 height 38
click at [155, 310] on div "Gloria" at bounding box center [87, 308] width 145 height 38
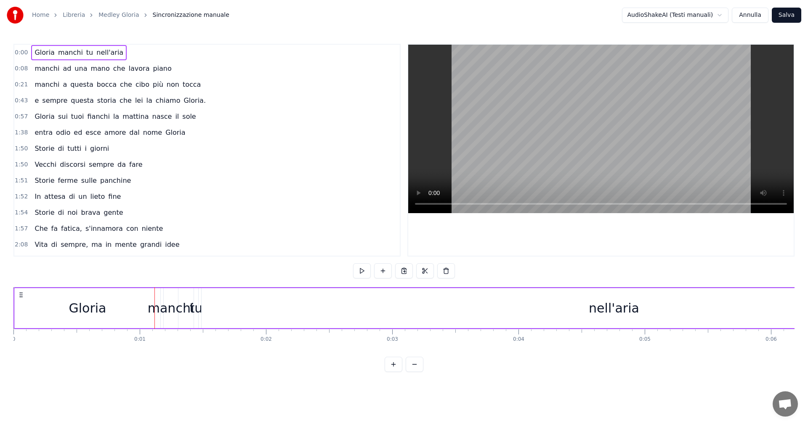
click at [186, 311] on div "manchi" at bounding box center [171, 308] width 46 height 19
drag, startPoint x: 255, startPoint y: 316, endPoint x: 263, endPoint y: 316, distance: 8.0
click at [259, 316] on div "nell'aria" at bounding box center [614, 308] width 825 height 40
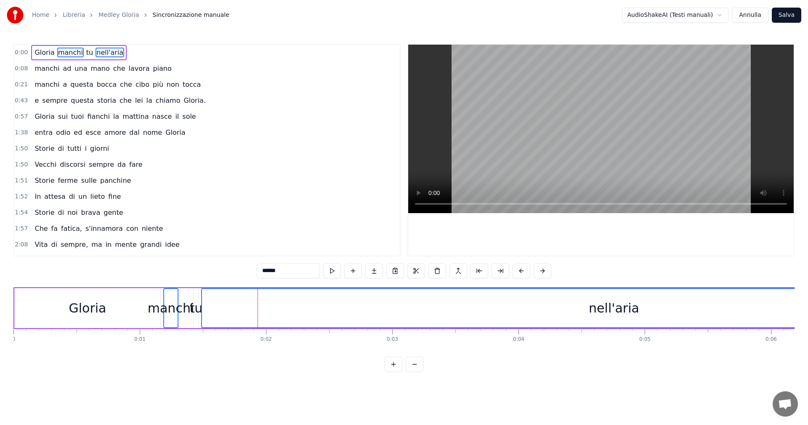
drag, startPoint x: 443, startPoint y: 312, endPoint x: 463, endPoint y: 312, distance: 19.8
click at [463, 312] on div "nell'aria" at bounding box center [614, 308] width 825 height 38
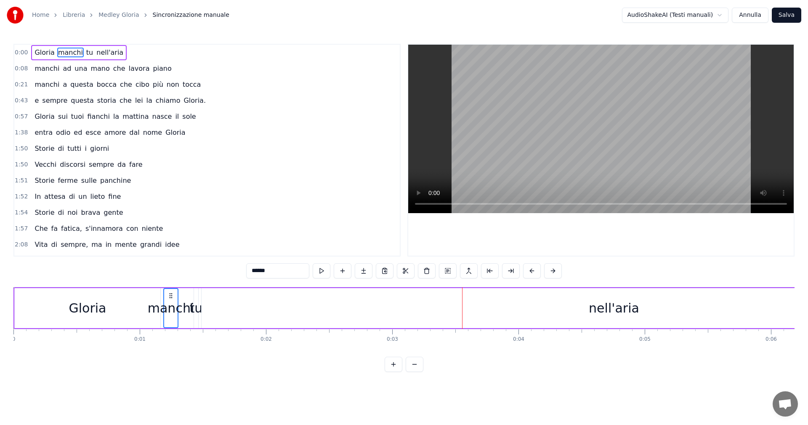
drag, startPoint x: 455, startPoint y: 309, endPoint x: 584, endPoint y: 326, distance: 130.3
click at [584, 326] on div "nell'aria" at bounding box center [614, 308] width 825 height 40
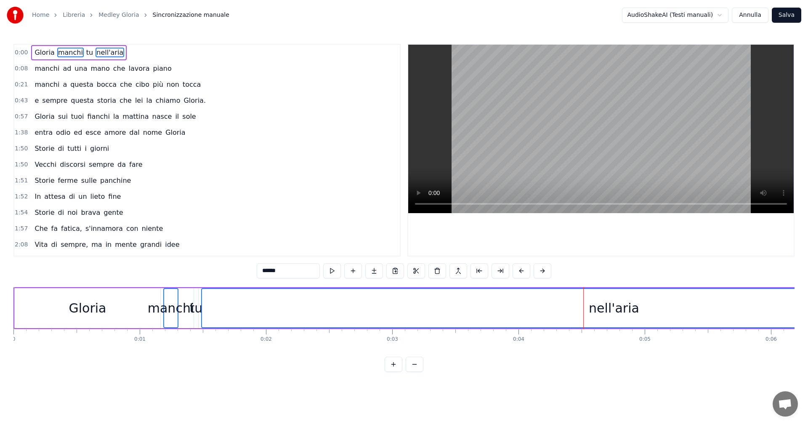
drag, startPoint x: 547, startPoint y: 304, endPoint x: 681, endPoint y: 312, distance: 134.2
click at [681, 312] on div "nell'aria" at bounding box center [614, 308] width 825 height 38
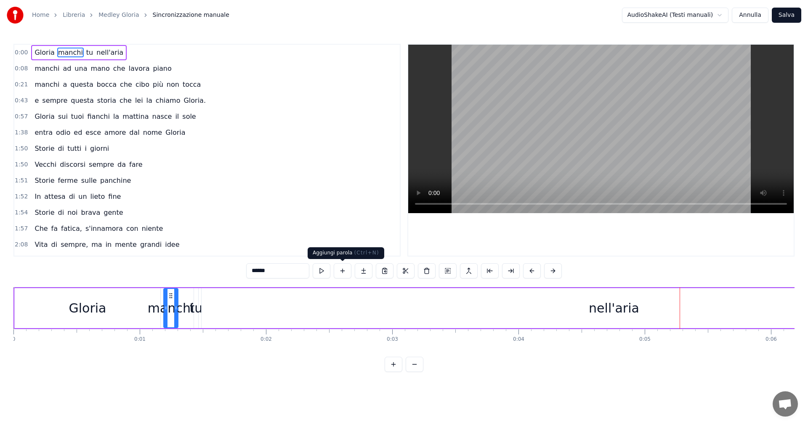
click at [347, 271] on button at bounding box center [343, 270] width 18 height 15
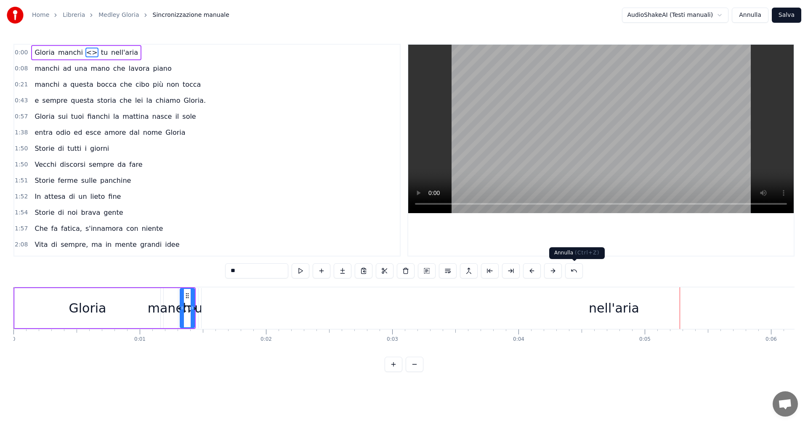
click at [576, 273] on button at bounding box center [575, 270] width 18 height 15
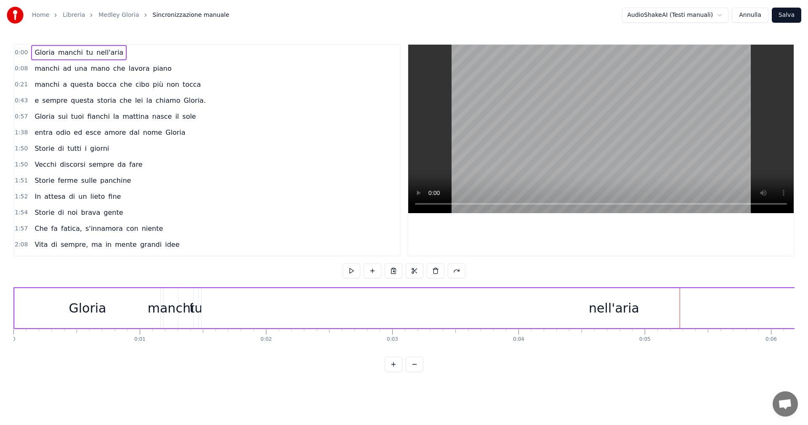
click at [53, 306] on div "Gloria" at bounding box center [88, 308] width 146 height 40
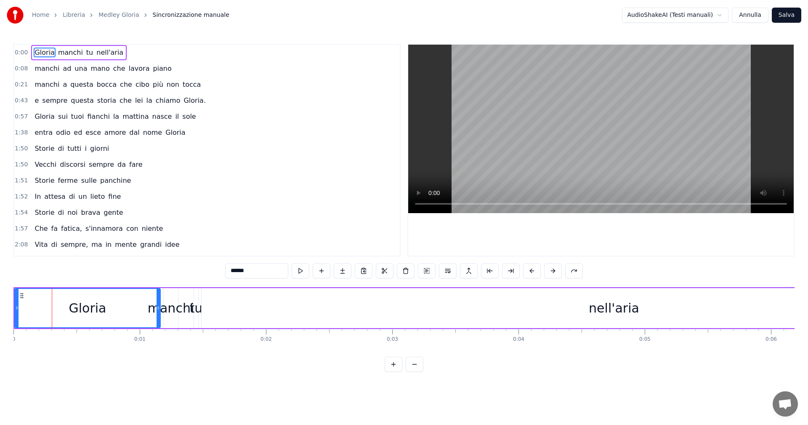
click at [20, 293] on icon at bounding box center [22, 295] width 7 height 7
click at [21, 295] on circle at bounding box center [21, 295] width 0 height 0
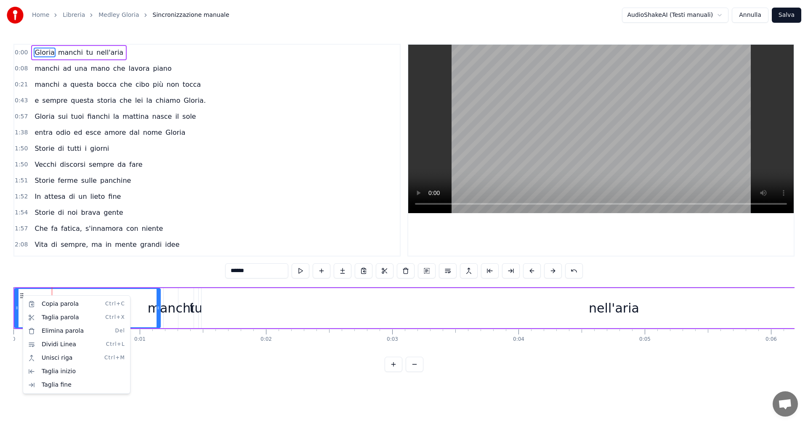
click at [670, 257] on html "Home Libreria Medley [PERSON_NAME] manuale AudioShakeAI (Testi manuali) [PERSON…" at bounding box center [404, 192] width 808 height 385
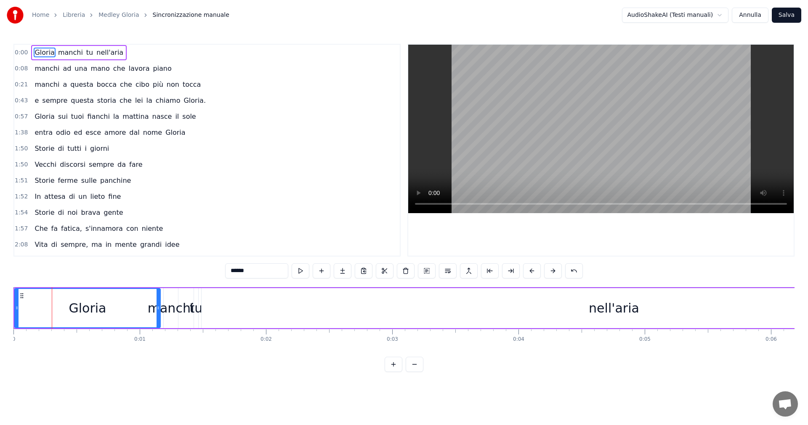
click at [230, 272] on input "******" at bounding box center [256, 270] width 63 height 15
